Goal: Task Accomplishment & Management: Manage account settings

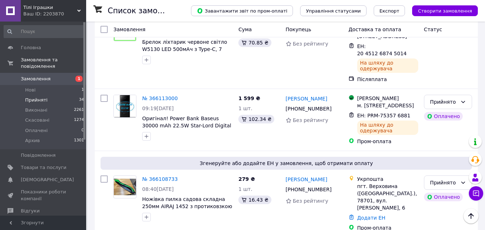
scroll to position [1358, 0]
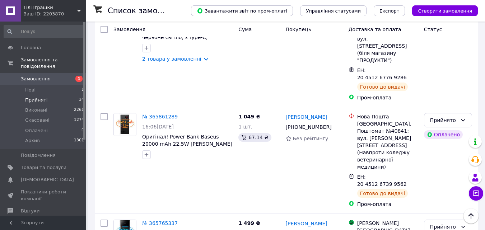
scroll to position [951, 0]
